Goal: Find specific page/section: Find specific page/section

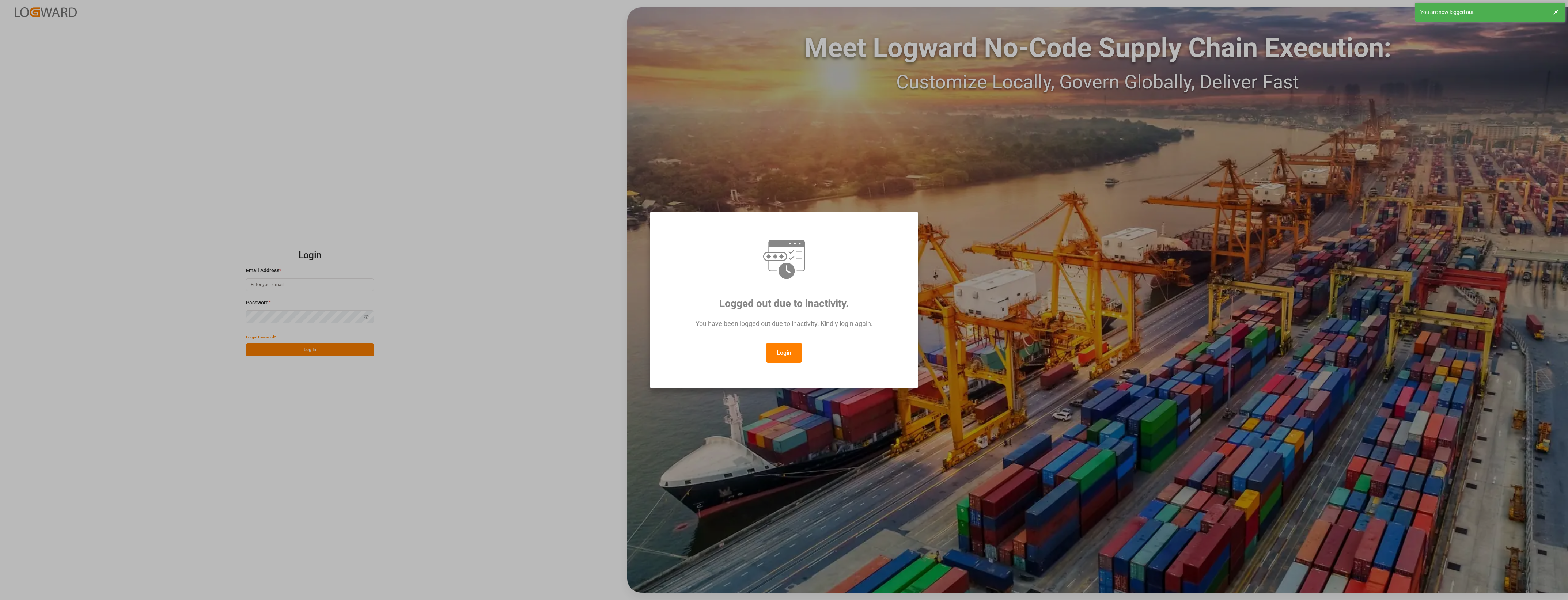
type input "[PERSON_NAME][EMAIL_ADDRESS][PERSON_NAME][DOMAIN_NAME]"
click at [777, 350] on button "Login" at bounding box center [784, 353] width 37 height 20
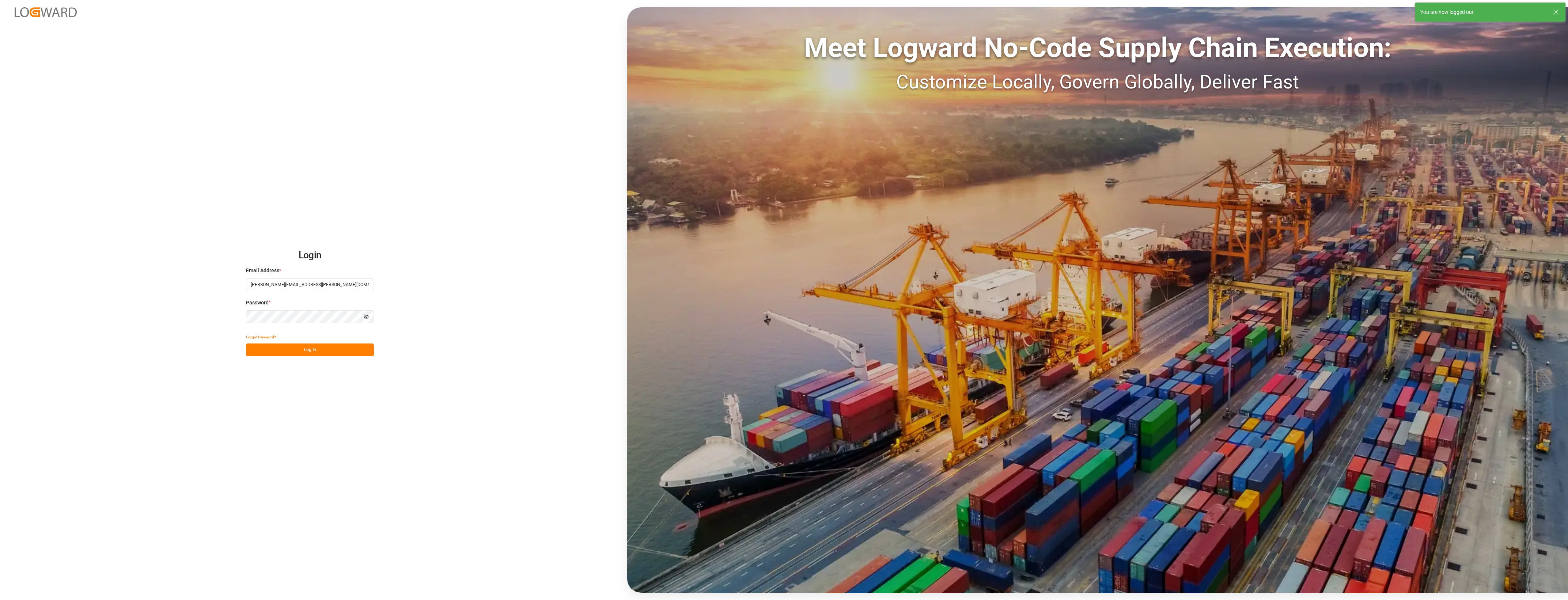
click at [323, 354] on button "Log In" at bounding box center [310, 350] width 128 height 13
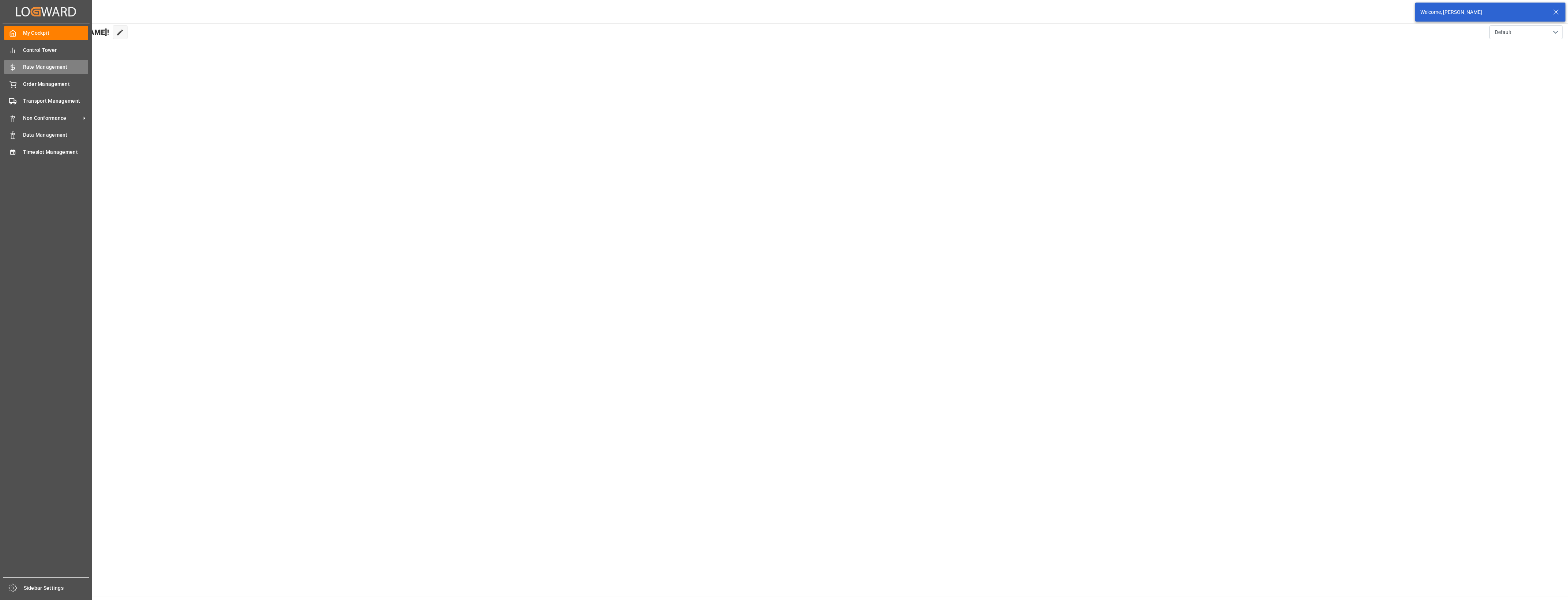
click at [14, 67] on icon at bounding box center [13, 67] width 4 height 4
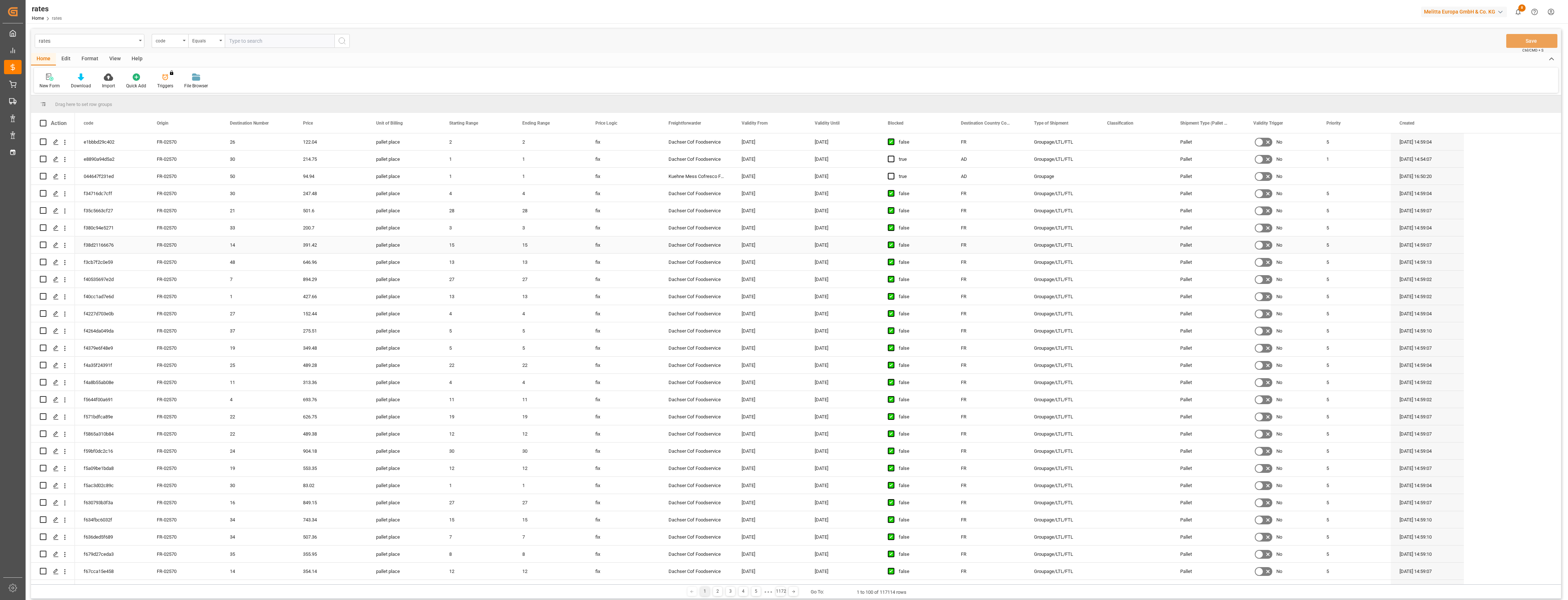
click at [697, 243] on div "Dachser Cof Foodservice" at bounding box center [696, 245] width 73 height 17
click at [718, 123] on span at bounding box center [720, 123] width 7 height 7
click at [762, 123] on span "filter" at bounding box center [759, 124] width 7 height 7
type input "Dachser Cof Foodservice"
click at [764, 183] on button "Apply" at bounding box center [764, 185] width 14 height 7
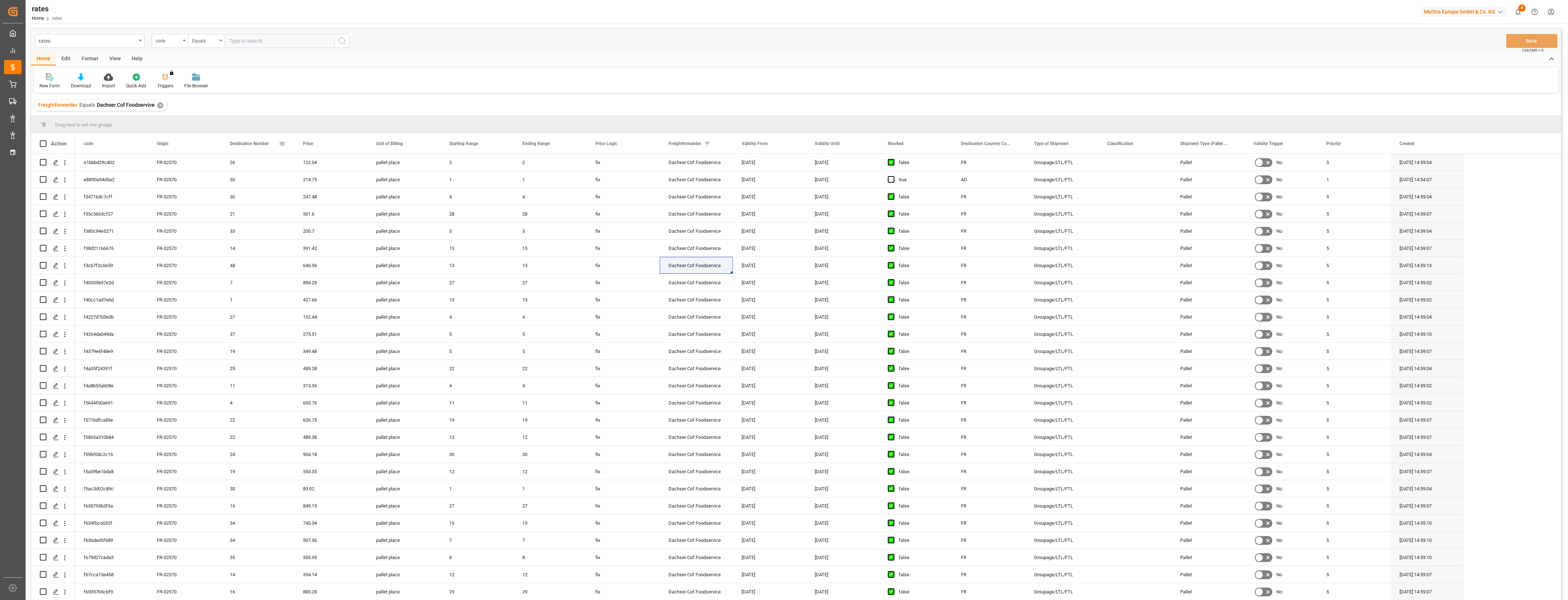
click at [283, 142] on span at bounding box center [282, 144] width 7 height 7
type input "36"
click at [326, 204] on button "Apply" at bounding box center [325, 206] width 14 height 7
click at [500, 144] on span at bounding box center [501, 144] width 7 height 7
type input "1"
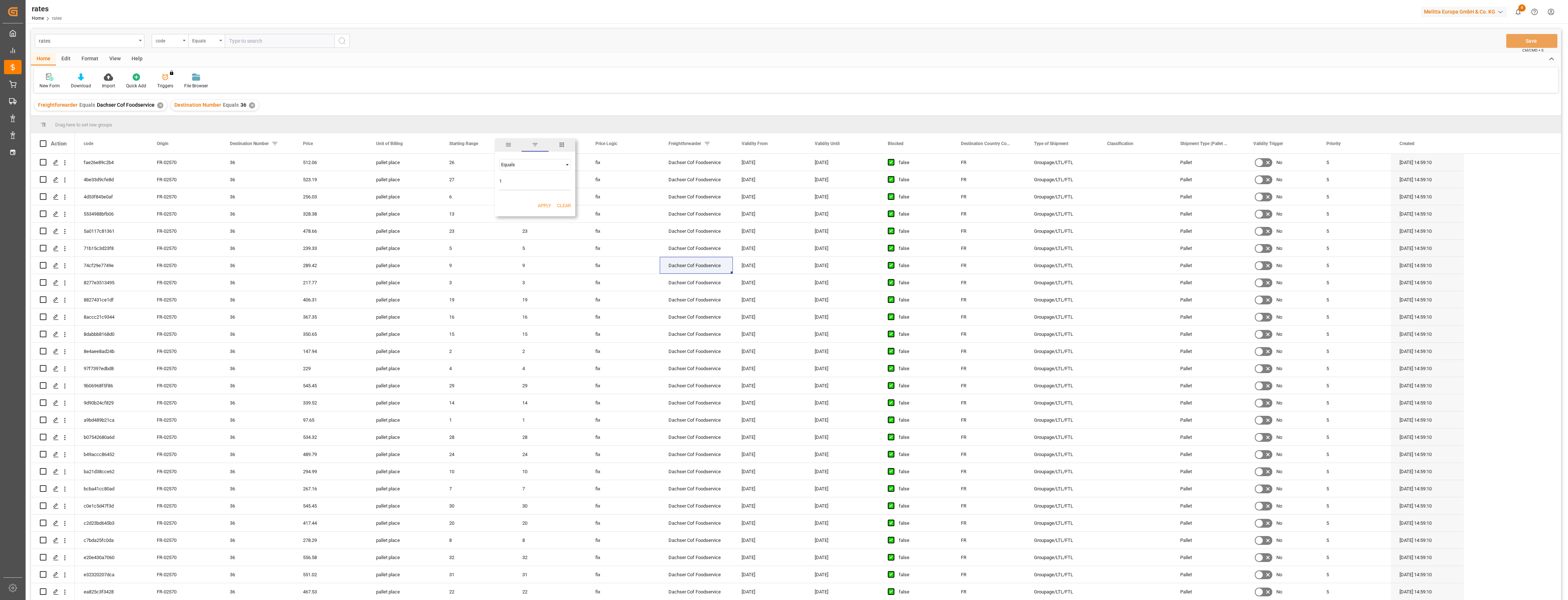
click at [543, 204] on button "Apply" at bounding box center [545, 206] width 14 height 7
